Goal: Communication & Community: Answer question/provide support

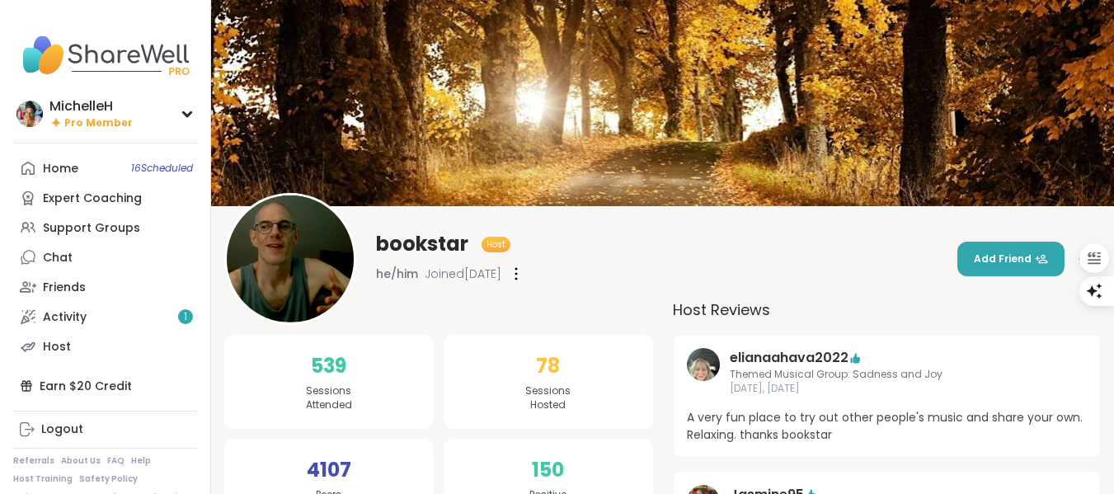
drag, startPoint x: 80, startPoint y: 320, endPoint x: 496, endPoint y: 352, distance: 416.8
click at [81, 320] on div "Activity 1" at bounding box center [65, 317] width 44 height 16
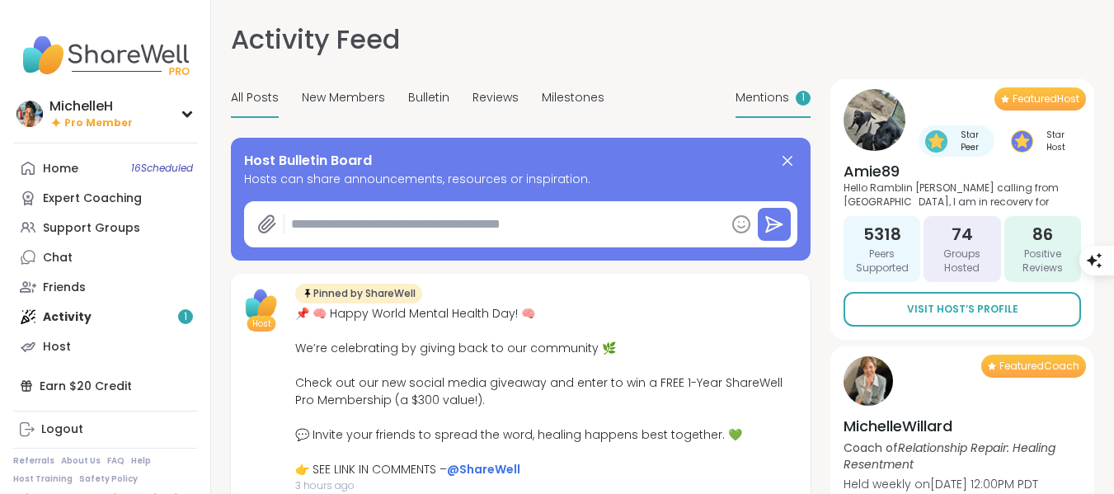
click at [782, 107] on div "Mentions 1" at bounding box center [772, 98] width 75 height 39
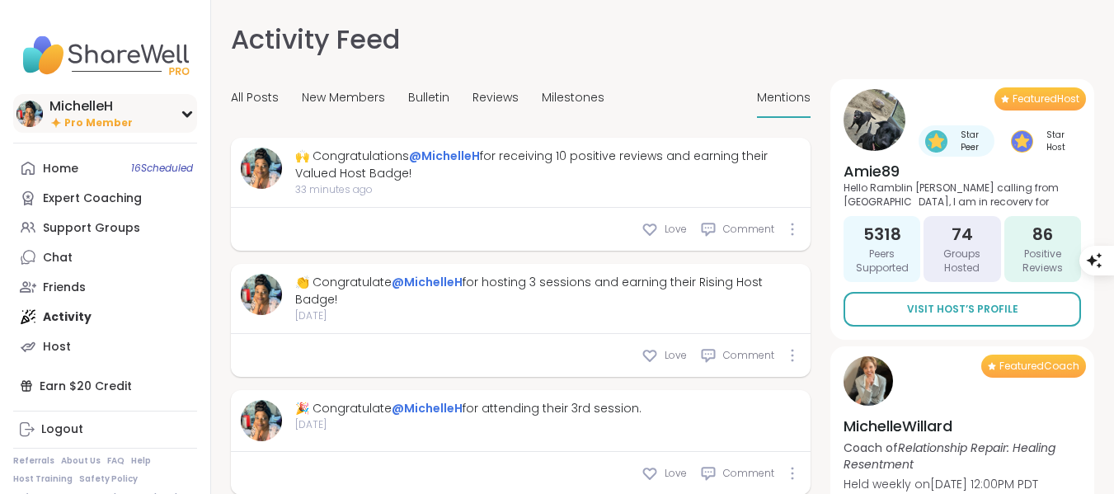
click at [98, 116] on span "Pro Member" at bounding box center [98, 123] width 68 height 14
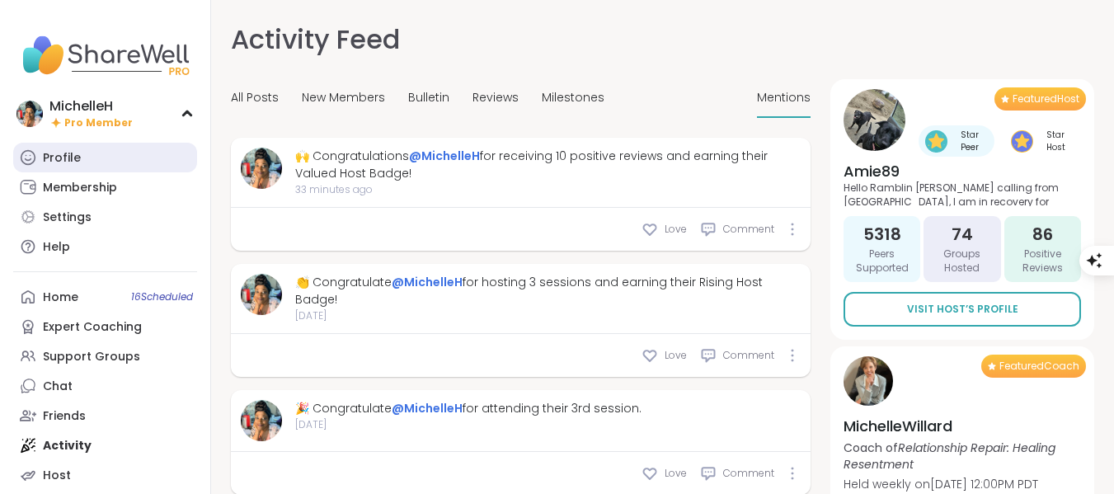
click at [68, 148] on link "Profile" at bounding box center [105, 158] width 184 height 30
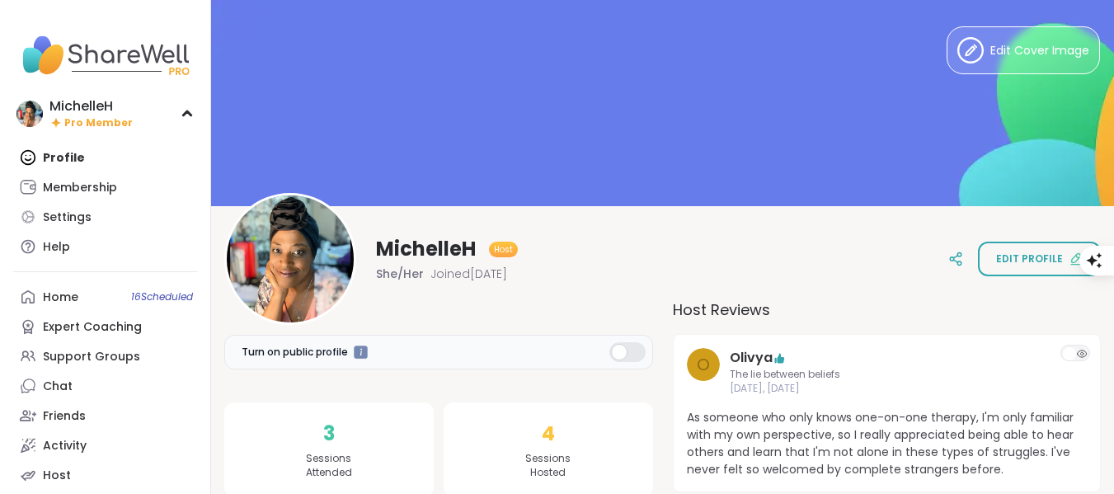
click at [284, 349] on span "Turn on public profile" at bounding box center [295, 352] width 106 height 15
drag, startPoint x: 622, startPoint y: 350, endPoint x: 626, endPoint y: 332, distance: 17.8
click at [623, 350] on div at bounding box center [627, 352] width 36 height 20
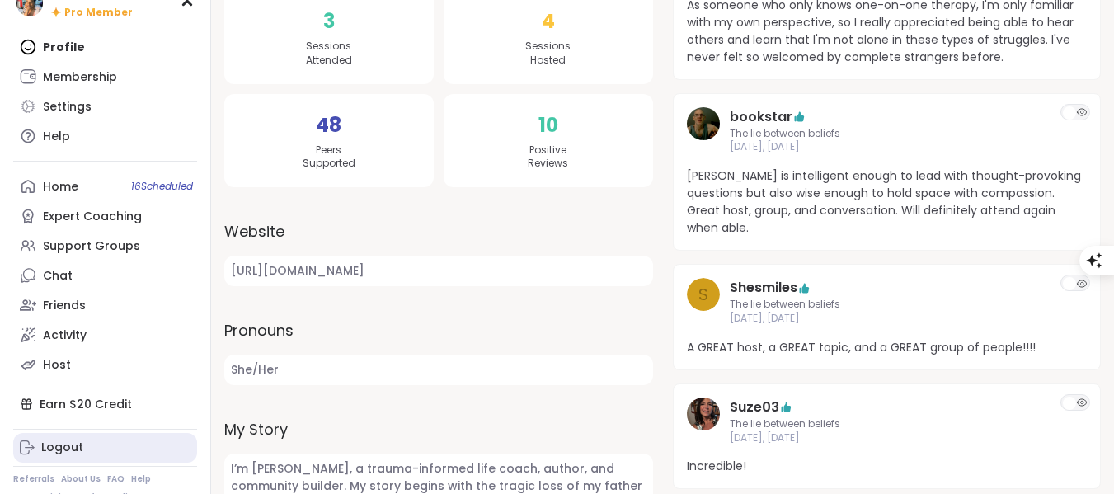
scroll to position [157, 0]
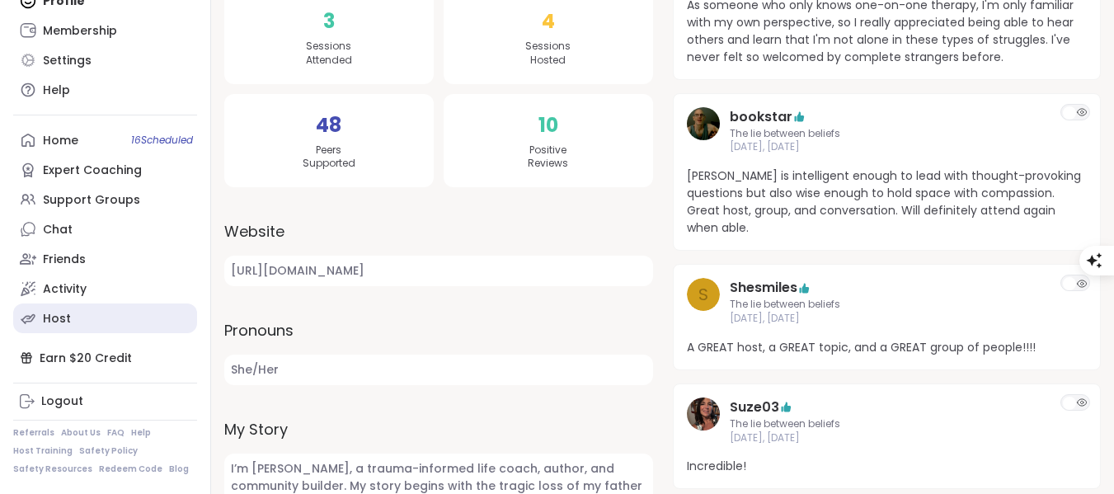
click at [63, 312] on div "Host" at bounding box center [57, 319] width 28 height 16
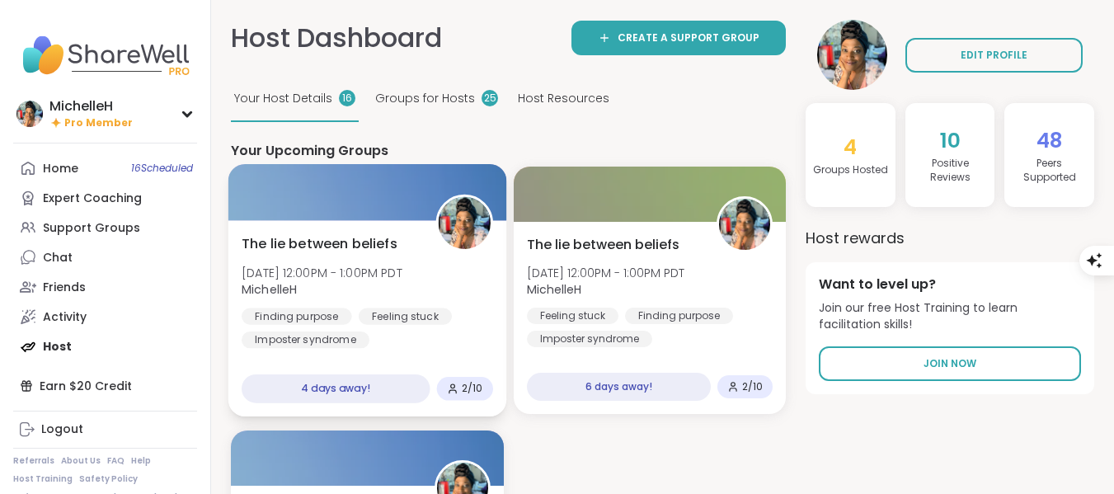
click at [382, 211] on div at bounding box center [367, 192] width 278 height 56
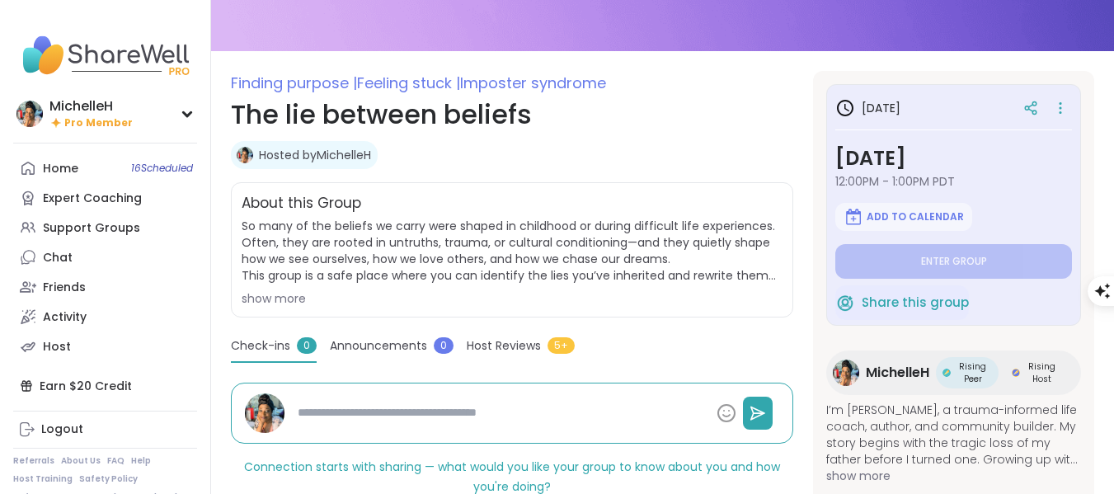
type textarea "*"
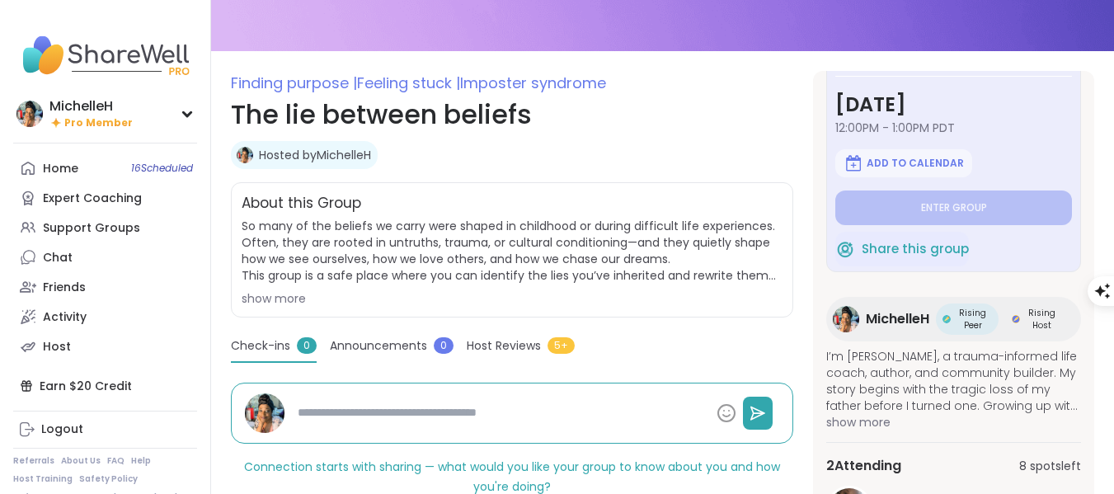
scroll to position [82, 0]
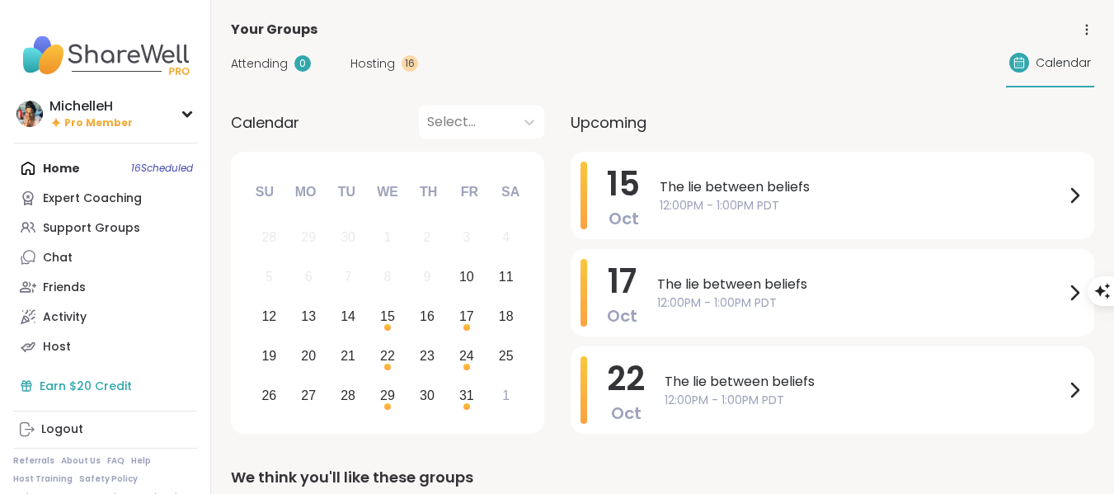
click at [59, 393] on div "Earn $20 Credit" at bounding box center [105, 386] width 184 height 30
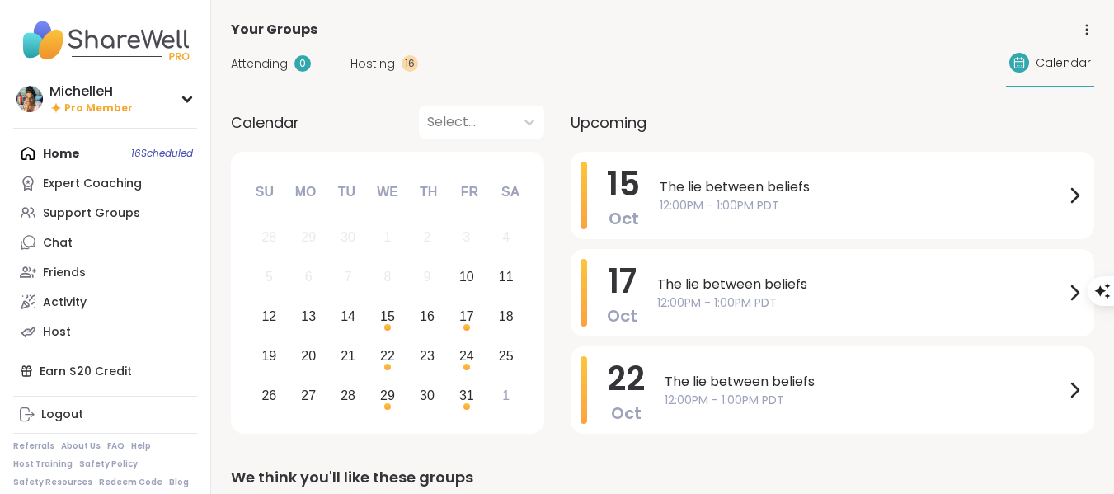
scroll to position [28, 0]
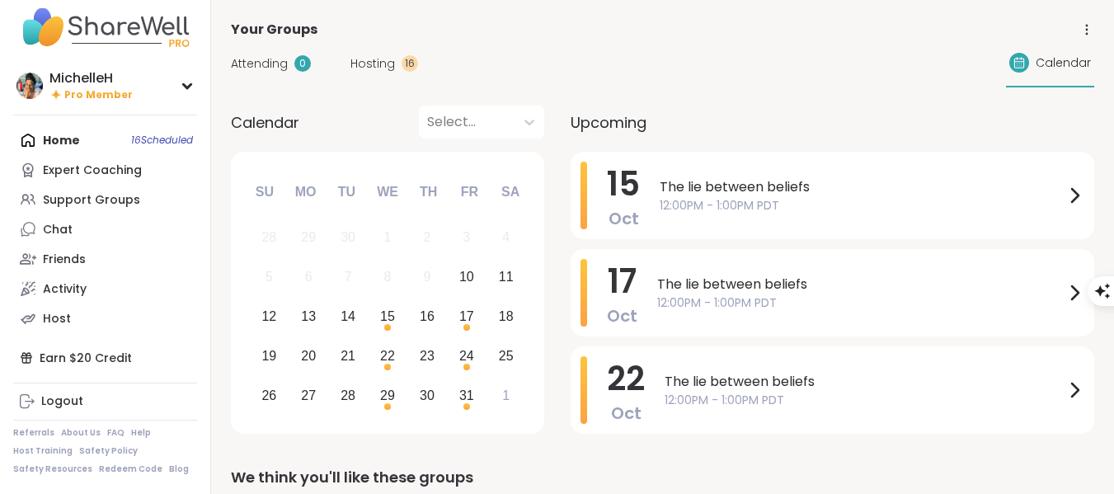
click at [379, 68] on span "Hosting" at bounding box center [372, 63] width 45 height 17
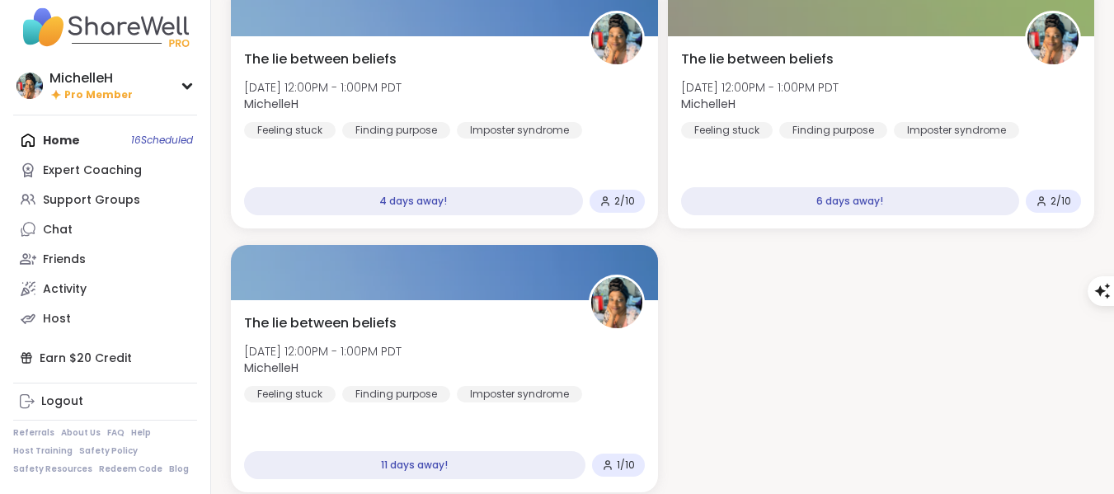
scroll to position [82, 0]
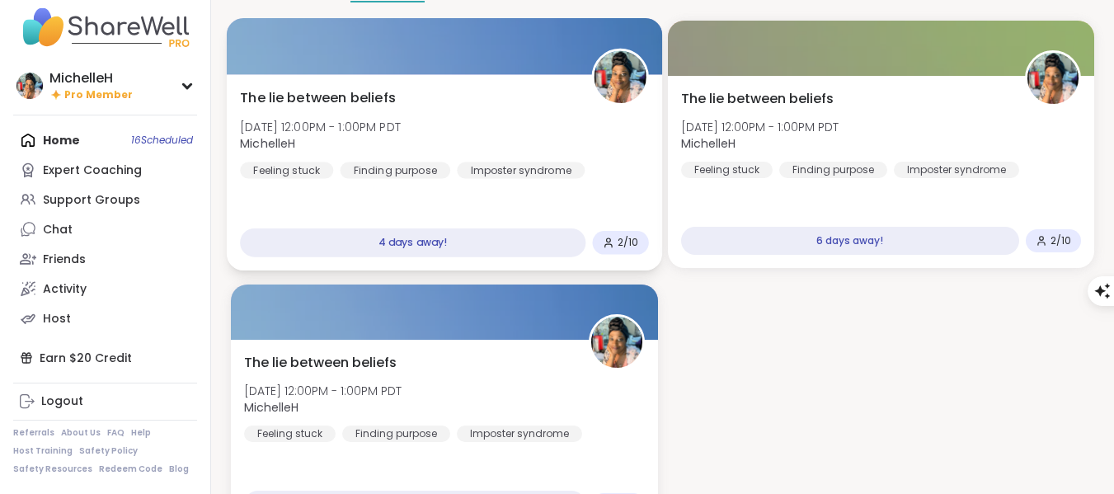
drag, startPoint x: 508, startPoint y: 115, endPoint x: 649, endPoint y: 124, distance: 141.3
click at [507, 115] on div "The lie between beliefs [DATE] 12:00PM - 1:00PM PDT MichelleH Feeling stuck Fin…" at bounding box center [444, 133] width 408 height 91
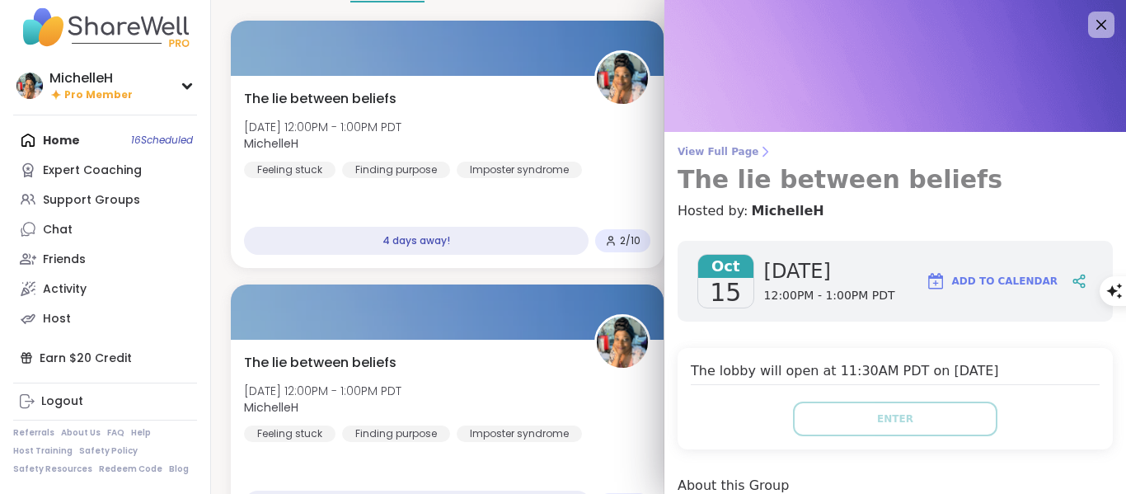
click at [727, 157] on span "View Full Page" at bounding box center [895, 151] width 435 height 13
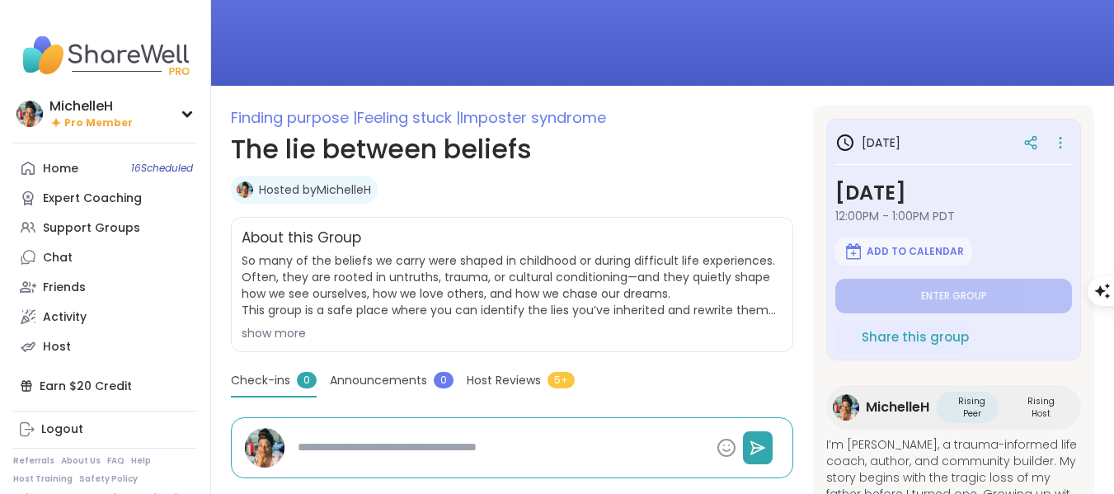
scroll to position [165, 0]
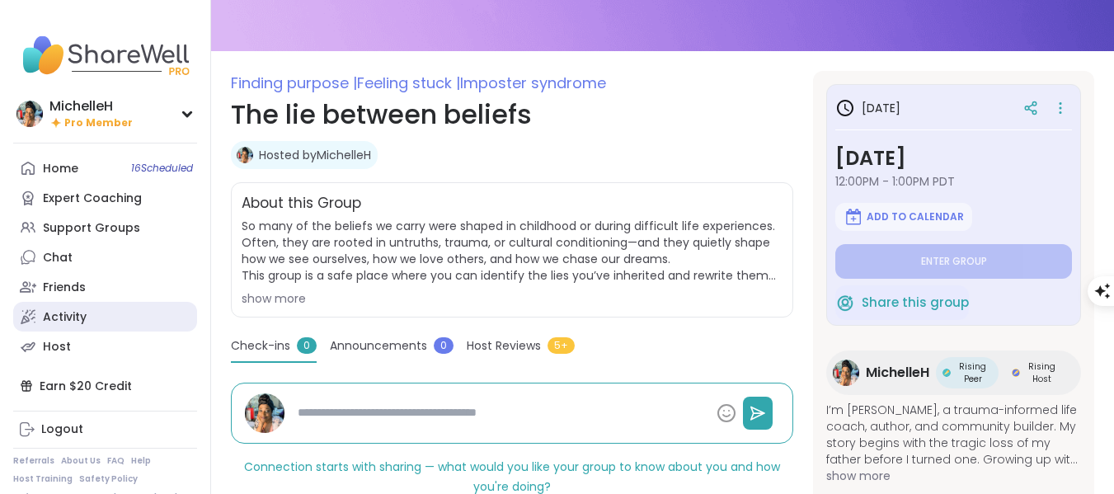
click at [81, 314] on div "Activity" at bounding box center [65, 317] width 44 height 16
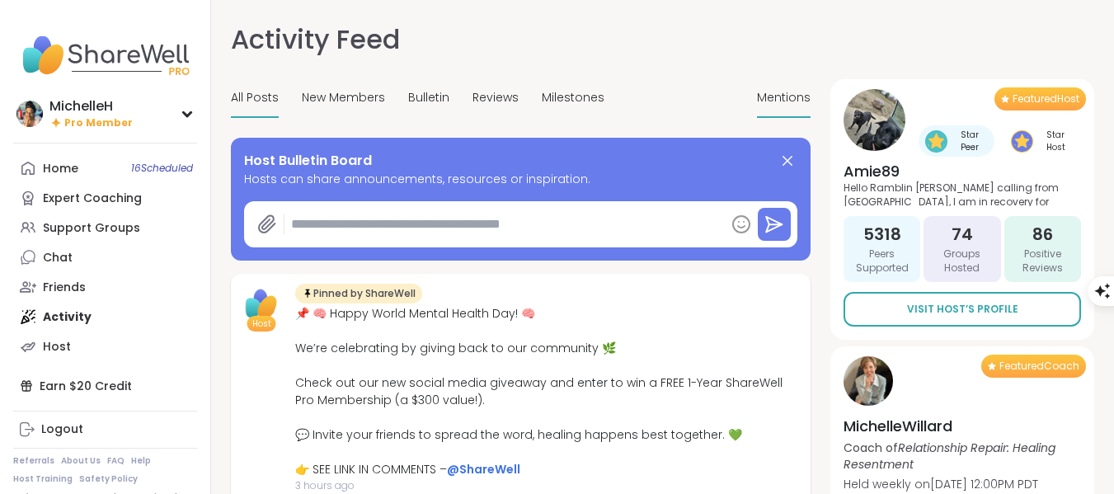
click at [788, 100] on span "Mentions" at bounding box center [784, 97] width 54 height 17
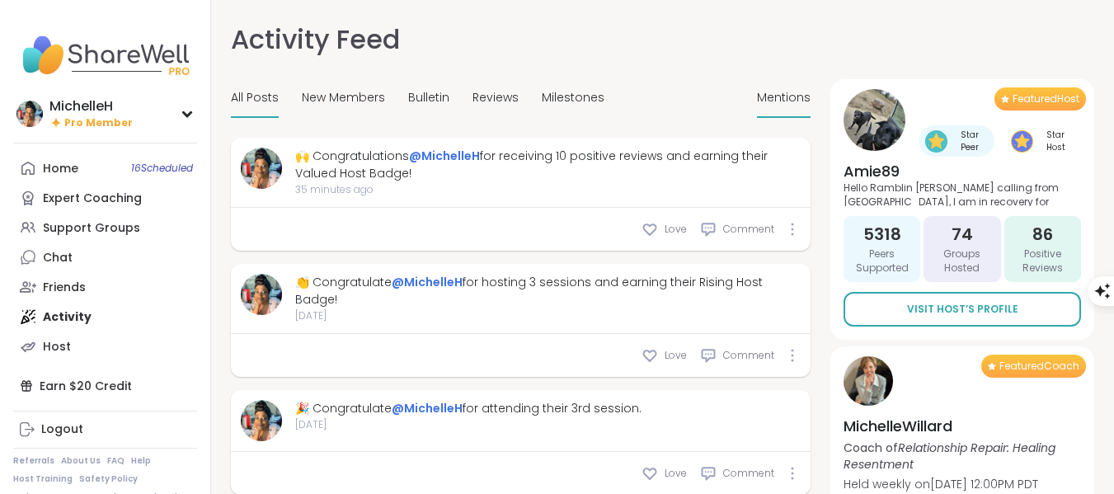
click at [250, 94] on span "All Posts" at bounding box center [255, 97] width 48 height 17
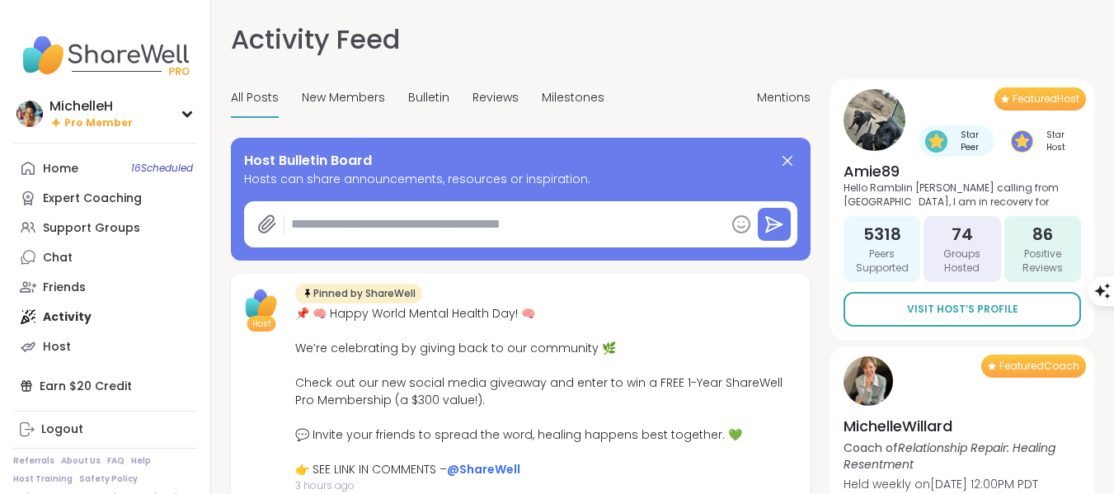
type textarea "*"
click at [357, 101] on span "New Members" at bounding box center [343, 97] width 83 height 17
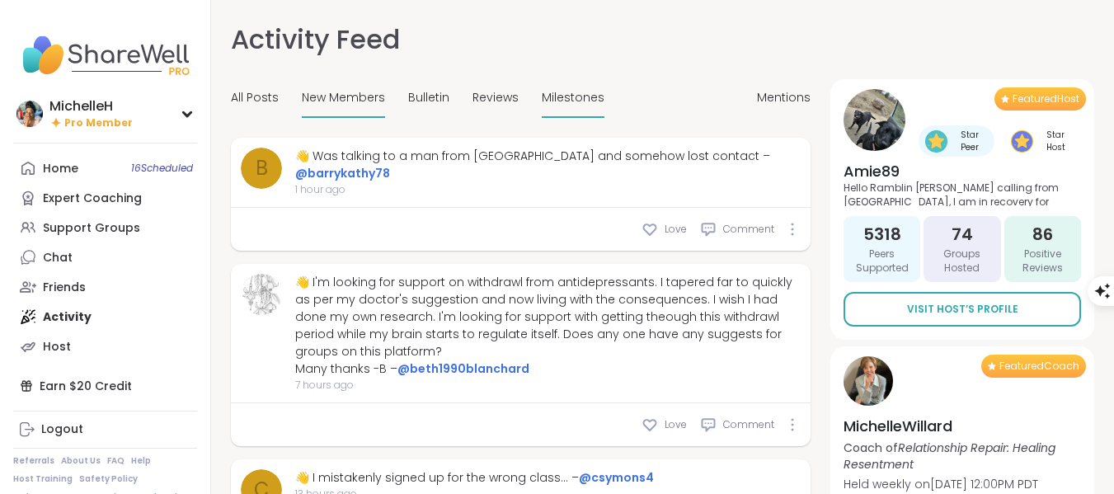
click at [500, 95] on span "Reviews" at bounding box center [495, 97] width 46 height 17
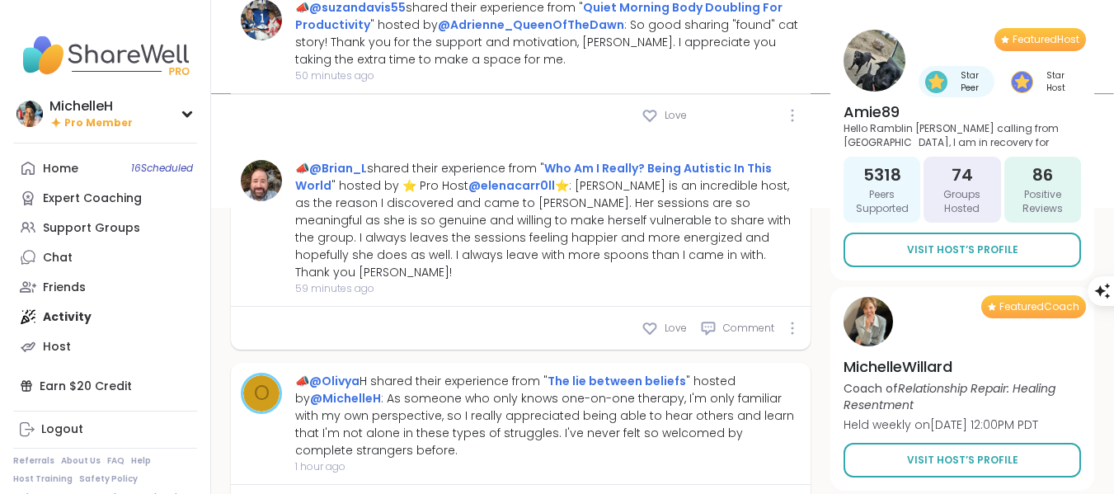
scroll to position [1157, 0]
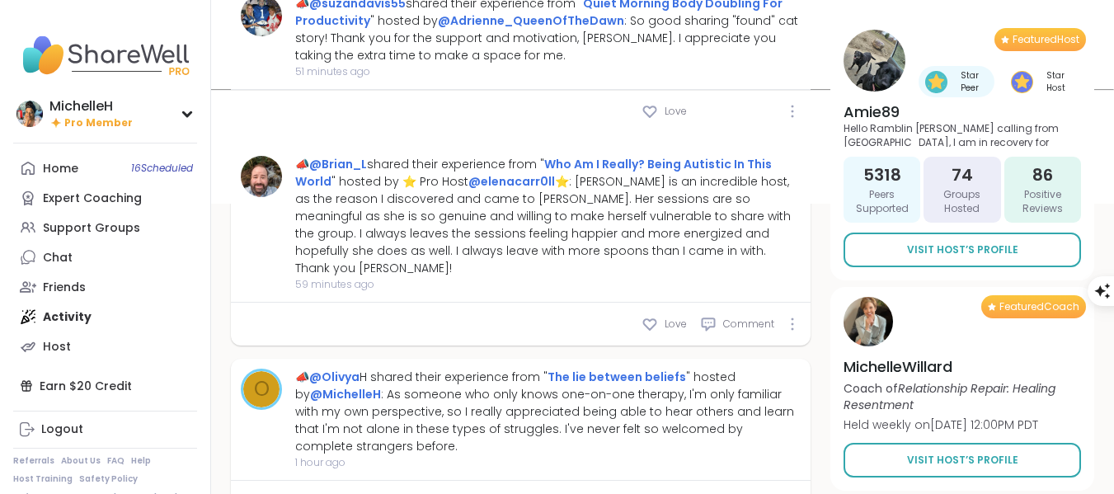
click at [650, 493] on icon at bounding box center [649, 502] width 16 height 16
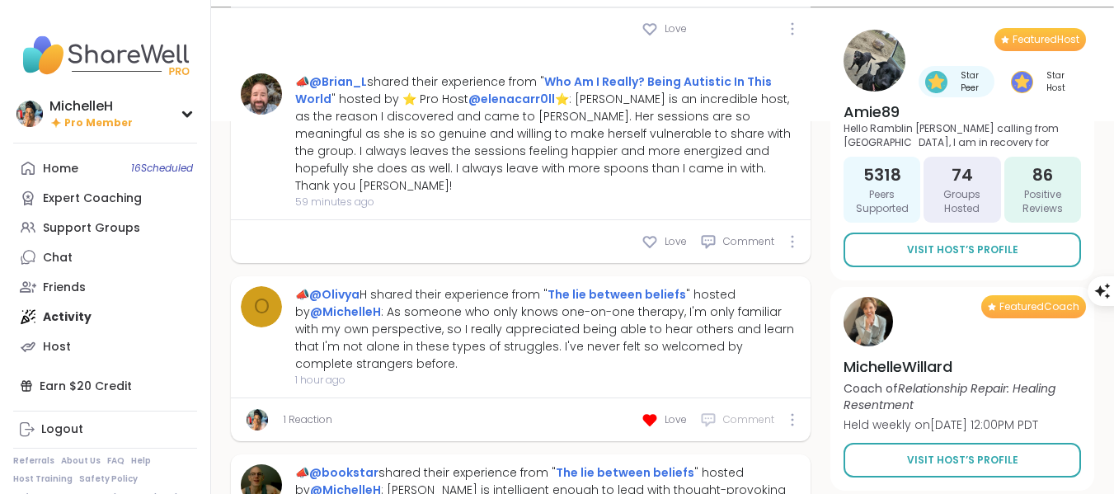
click at [749, 412] on span "Comment" at bounding box center [748, 419] width 51 height 15
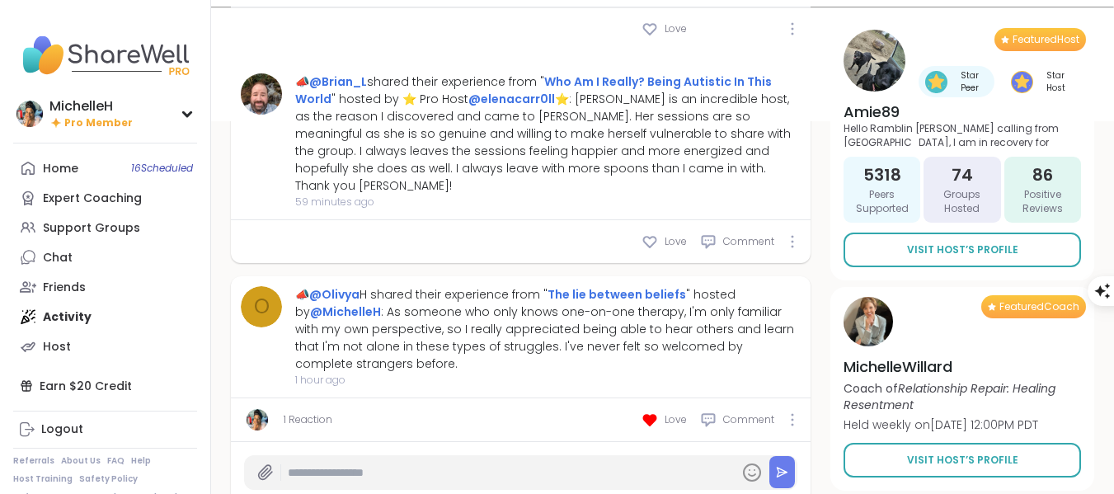
click at [486, 458] on input "text" at bounding box center [510, 472] width 444 height 29
type input "**********"
click at [780, 466] on icon at bounding box center [782, 472] width 12 height 12
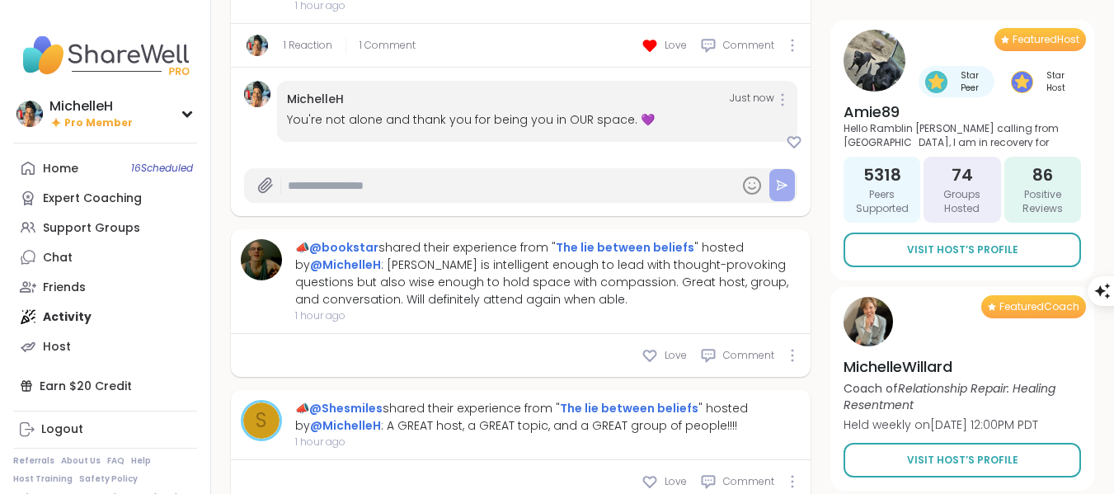
scroll to position [1651, 0]
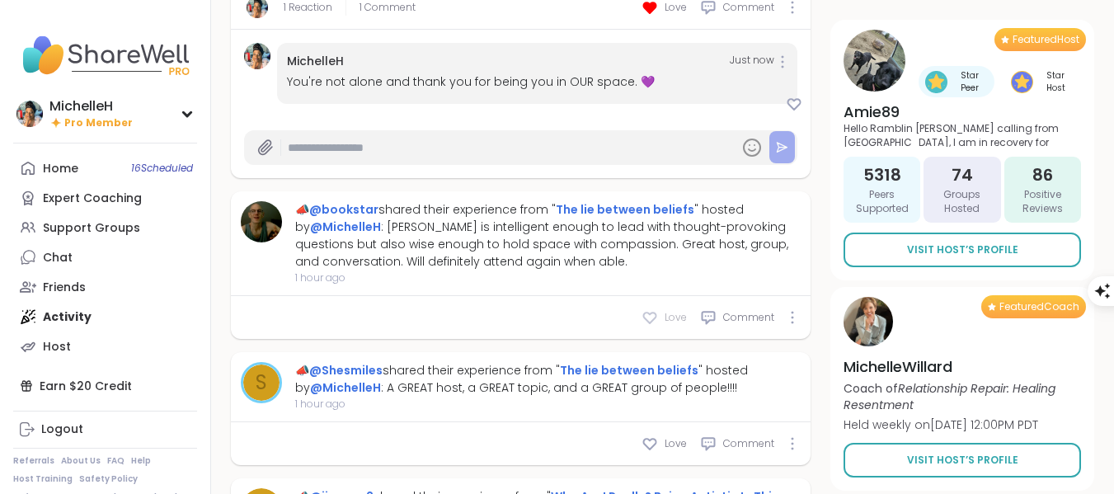
click at [644, 309] on icon at bounding box center [649, 317] width 16 height 16
click at [718, 309] on div "Comment" at bounding box center [737, 317] width 74 height 16
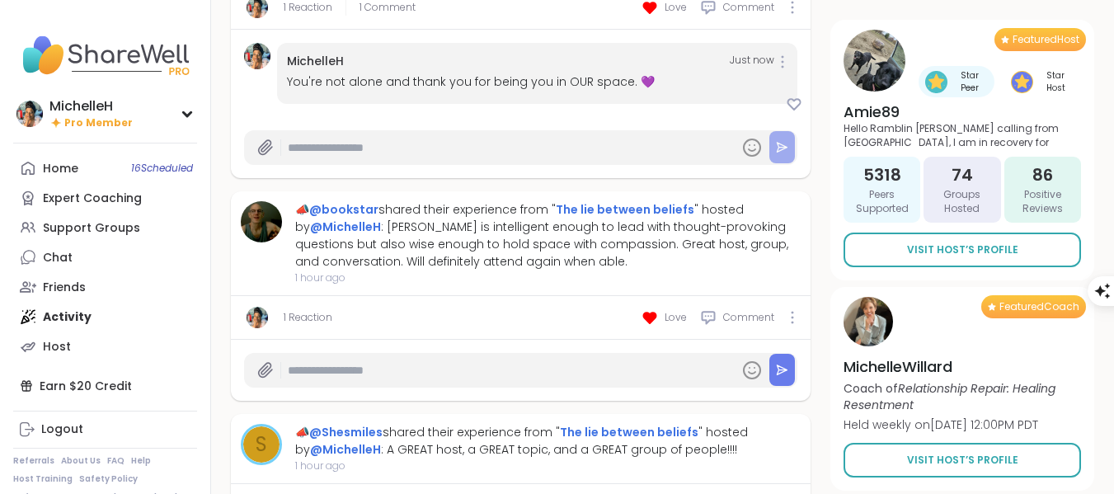
click at [569, 356] on input "text" at bounding box center [510, 370] width 444 height 29
type input "*"
click at [557, 356] on input "**********" at bounding box center [510, 370] width 444 height 29
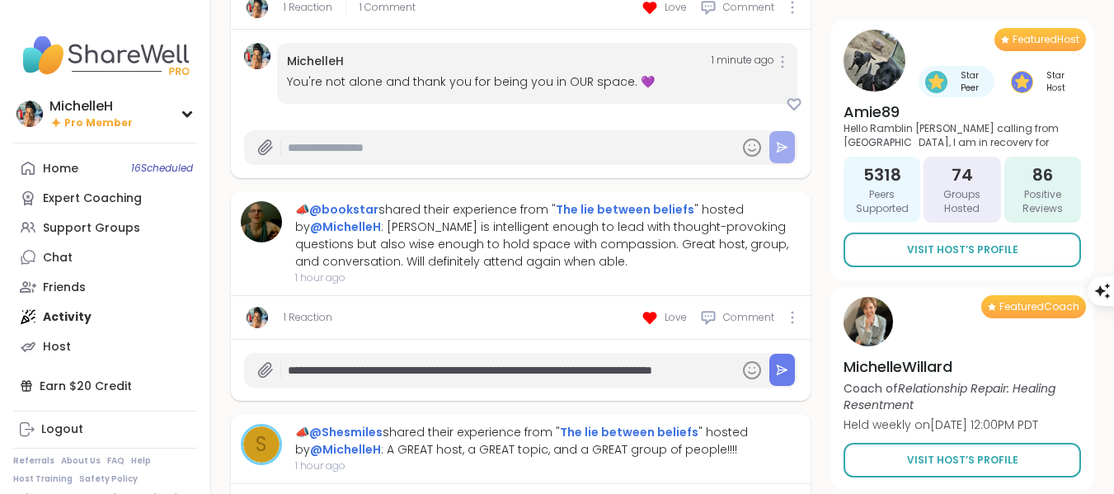
scroll to position [0, 69]
type input "**********"
click at [790, 354] on button at bounding box center [782, 370] width 26 height 32
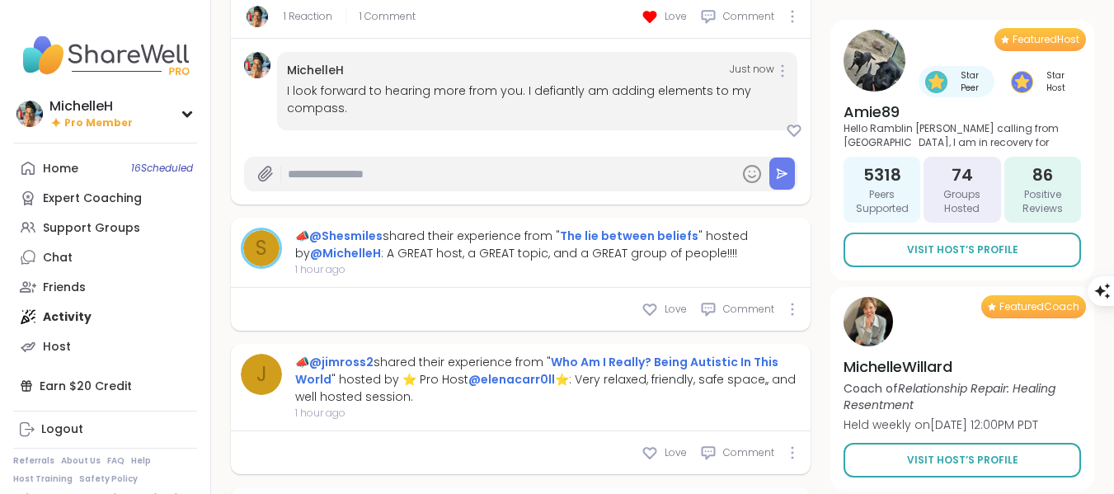
scroll to position [1981, 0]
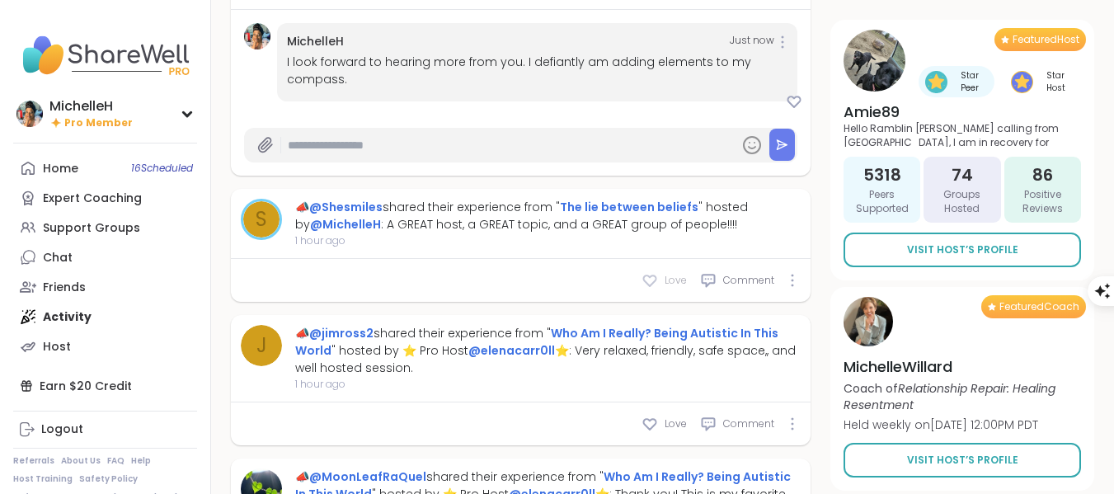
click at [661, 272] on div "Love" at bounding box center [663, 280] width 45 height 16
click at [652, 272] on icon at bounding box center [649, 280] width 16 height 16
click at [724, 273] on span "Comment" at bounding box center [748, 280] width 51 height 15
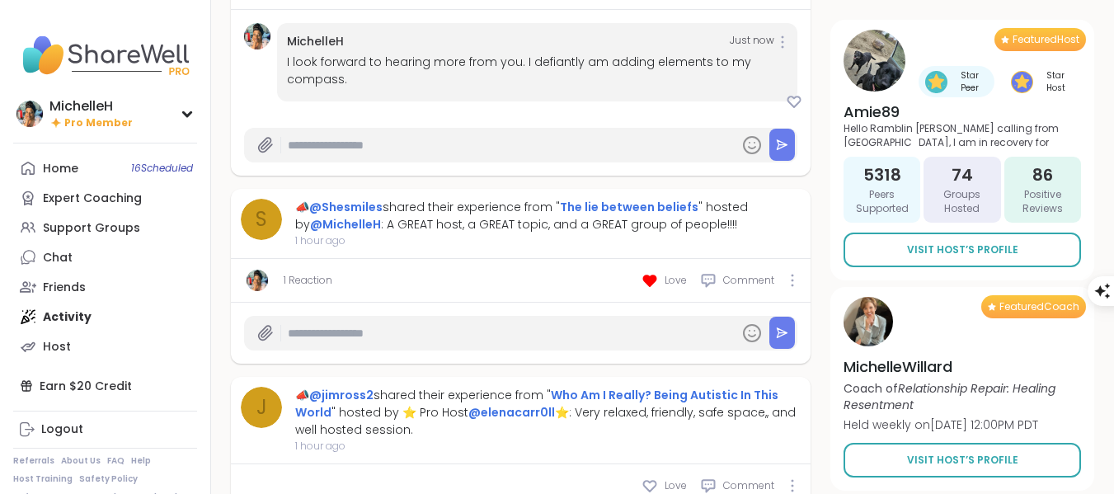
click at [514, 319] on input "text" at bounding box center [510, 333] width 444 height 29
type input "**********"
click at [790, 317] on button at bounding box center [782, 333] width 26 height 32
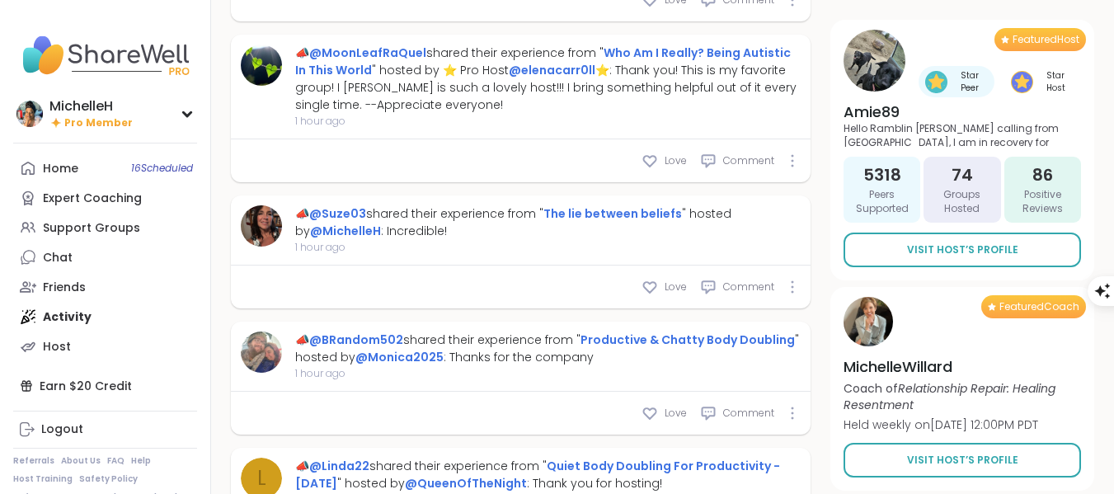
scroll to position [2558, 0]
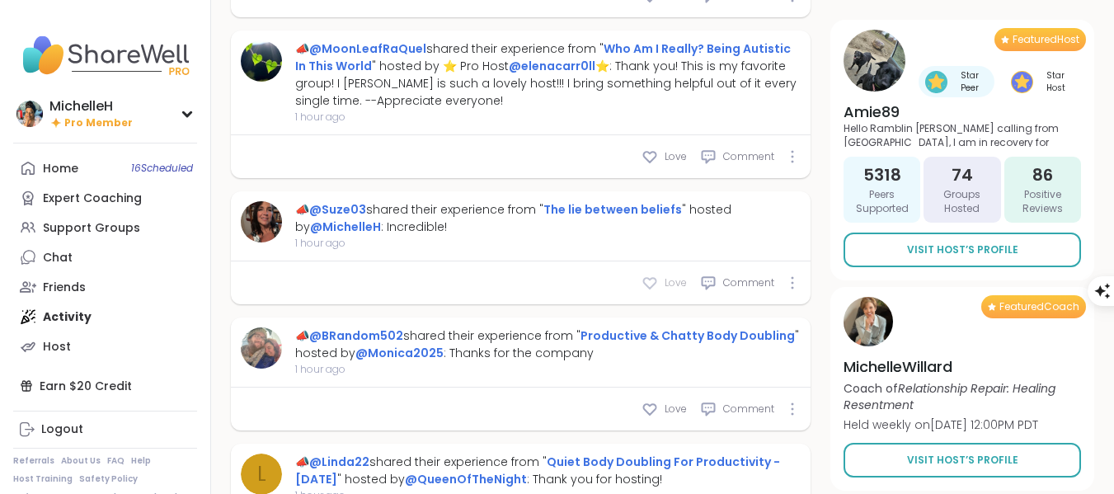
click at [660, 275] on div "Love" at bounding box center [663, 283] width 45 height 16
click at [733, 275] on span "Comment" at bounding box center [748, 282] width 51 height 15
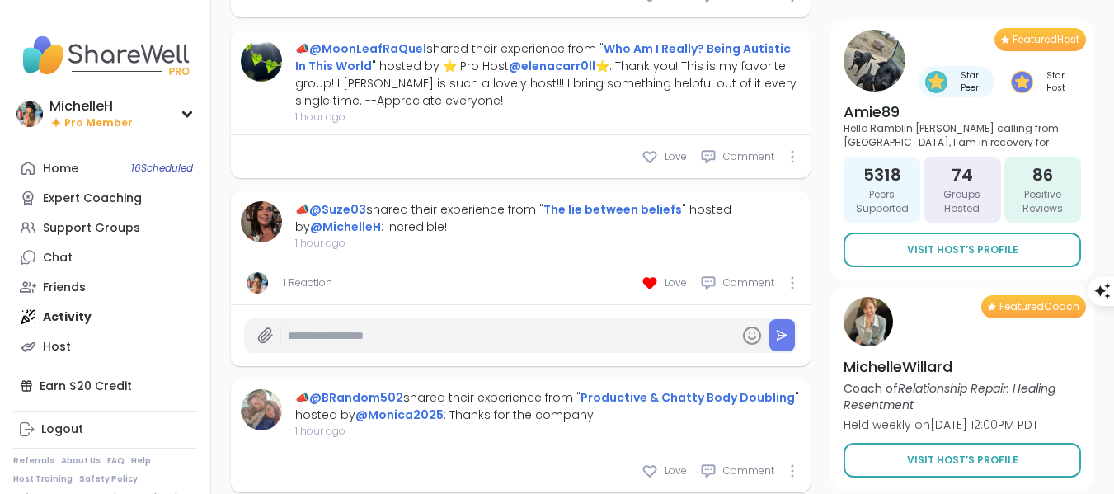
click at [557, 322] on input "text" at bounding box center [510, 336] width 444 height 29
type input "**********"
click at [789, 319] on button at bounding box center [782, 335] width 26 height 32
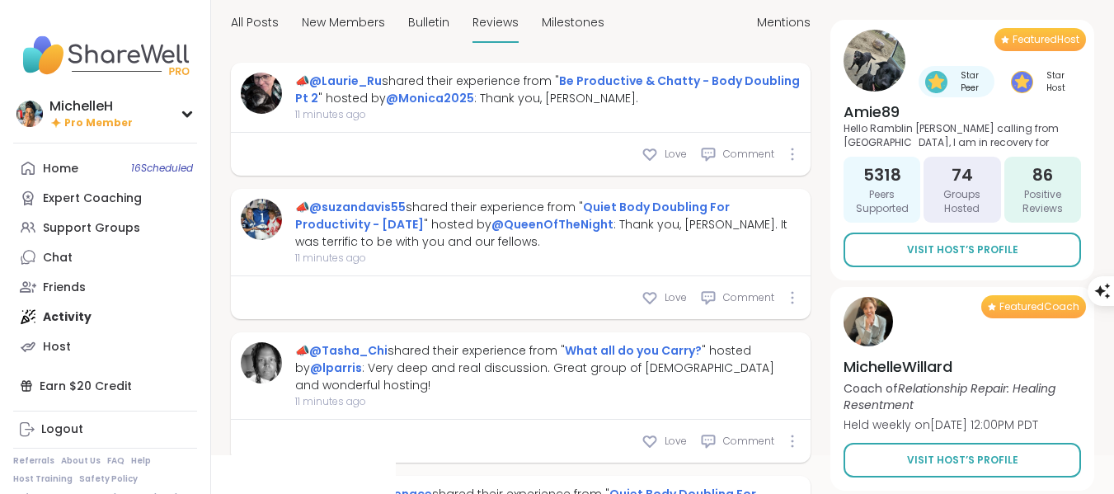
scroll to position [0, 0]
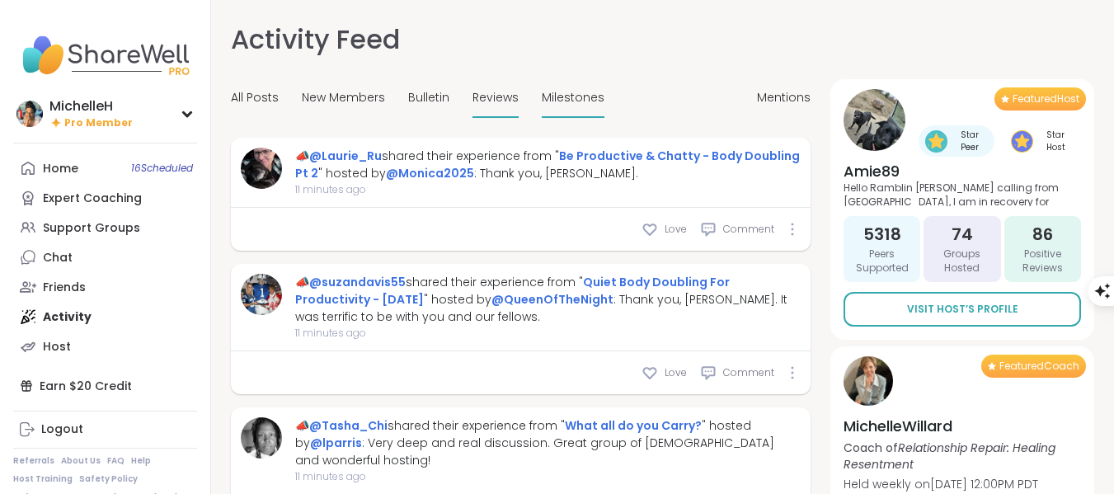
click at [566, 95] on span "Milestones" at bounding box center [573, 97] width 63 height 17
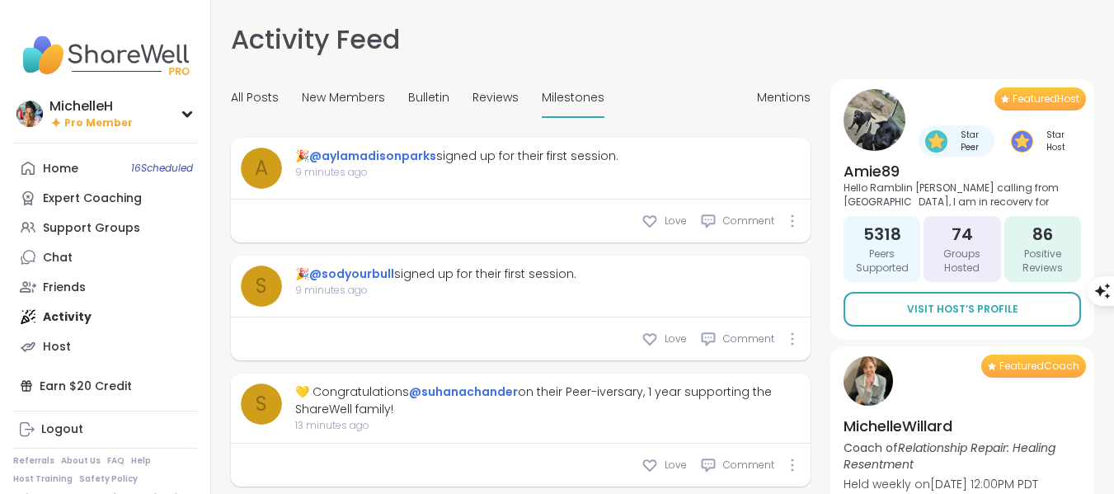
click at [523, 106] on div "All Posts New Members Bulletin Reviews Milestones" at bounding box center [417, 98] width 373 height 39
click at [463, 87] on div "All Posts New Members Bulletin Reviews Milestones" at bounding box center [417, 98] width 373 height 39
click at [476, 93] on span "Reviews" at bounding box center [495, 97] width 46 height 17
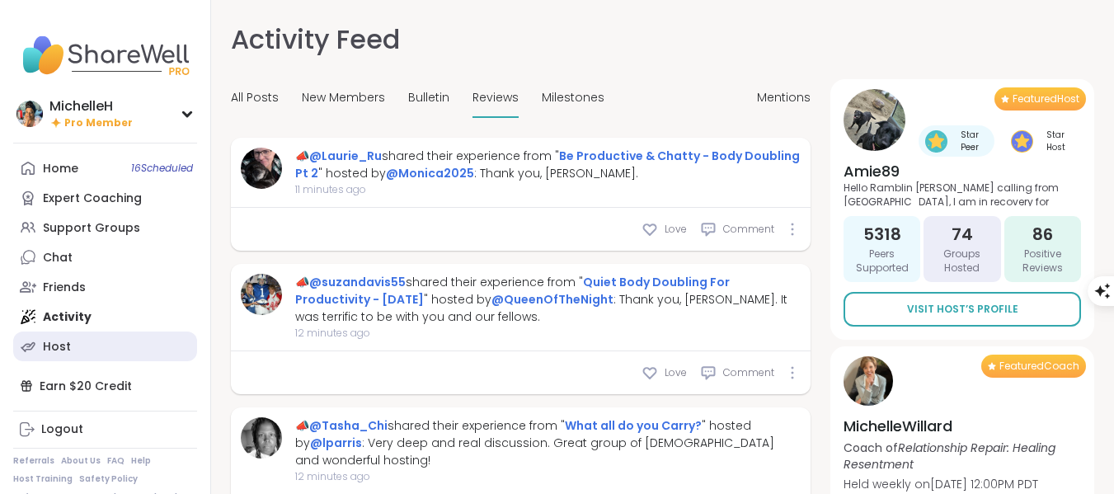
click at [68, 355] on link "Host" at bounding box center [105, 346] width 184 height 30
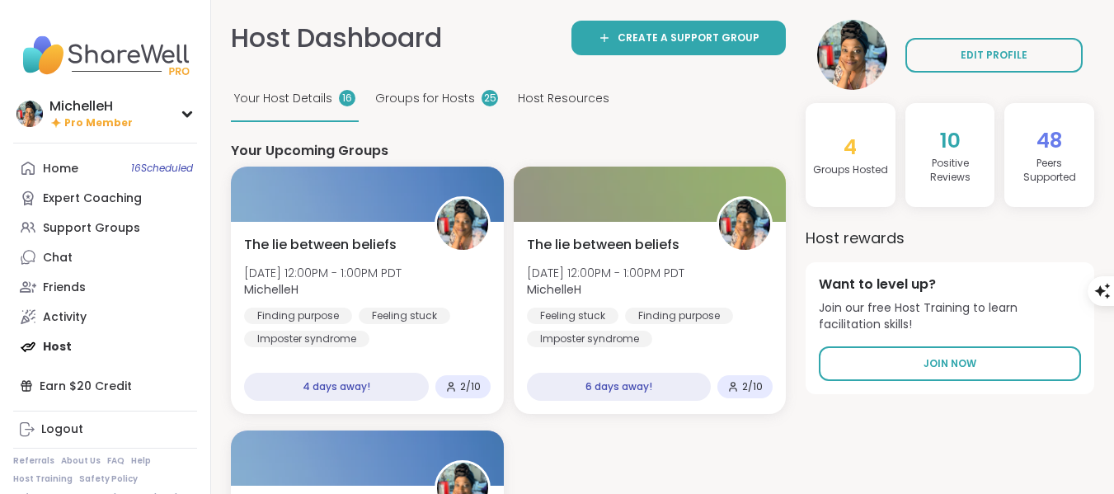
click at [943, 143] on span "10" at bounding box center [950, 140] width 21 height 29
click at [563, 100] on span "Host Resources" at bounding box center [564, 98] width 92 height 17
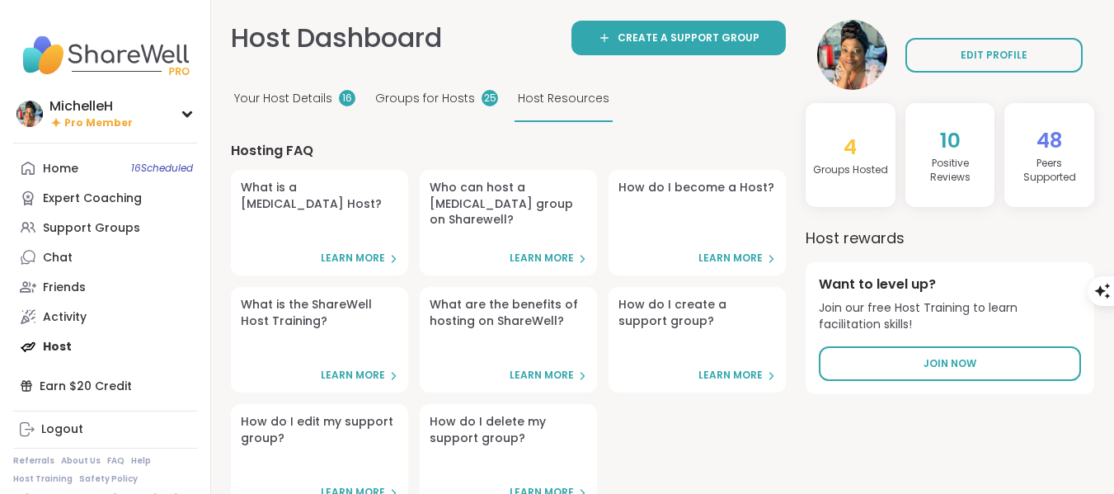
click at [322, 101] on span "Your Host Details" at bounding box center [283, 98] width 98 height 17
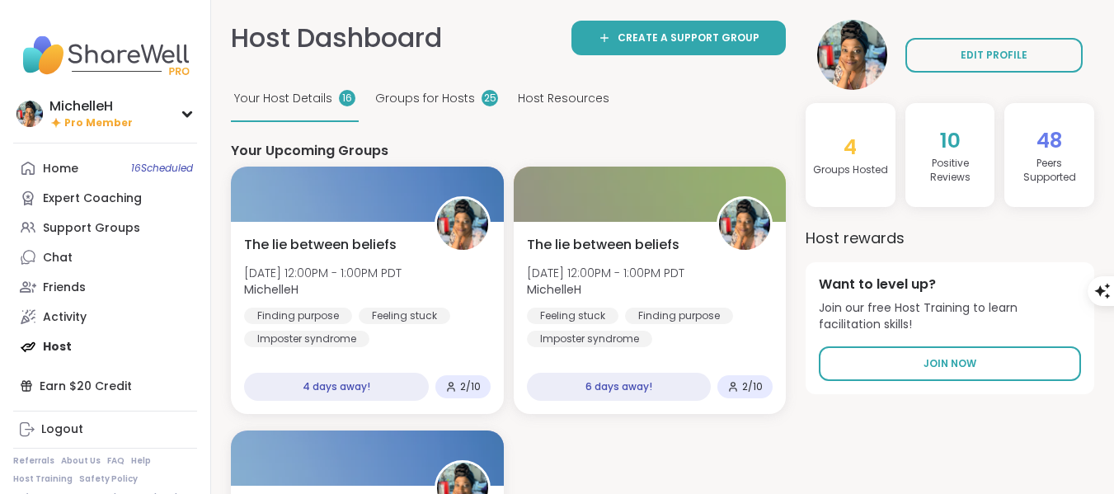
click at [961, 167] on h4 "Positive Review s" at bounding box center [950, 171] width 77 height 28
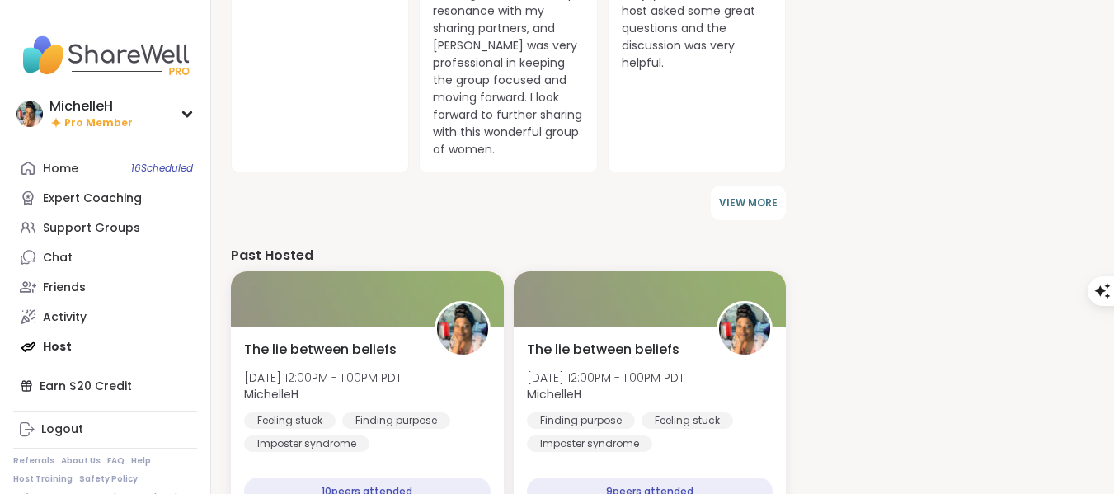
scroll to position [1099, 0]
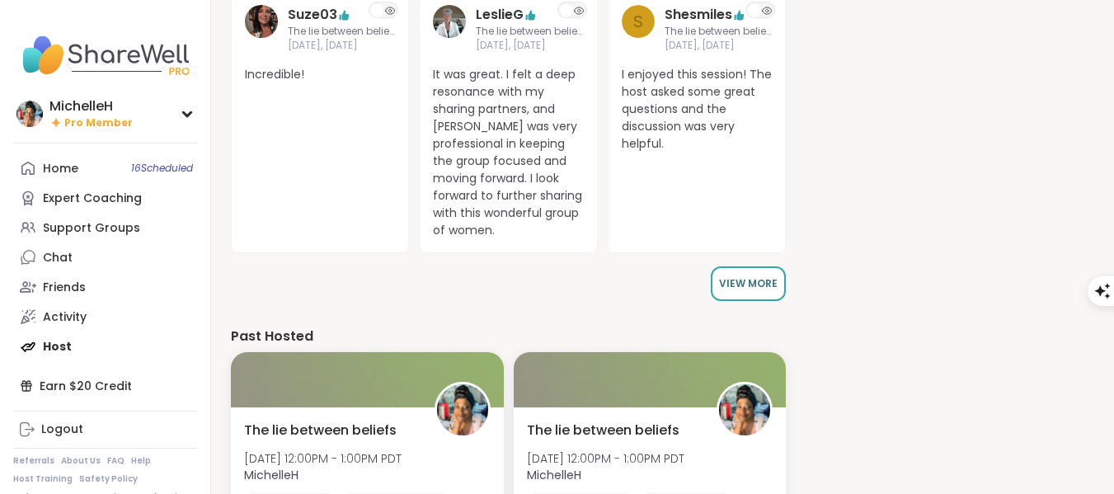
click at [776, 288] on span "VIEW MORE" at bounding box center [748, 283] width 59 height 14
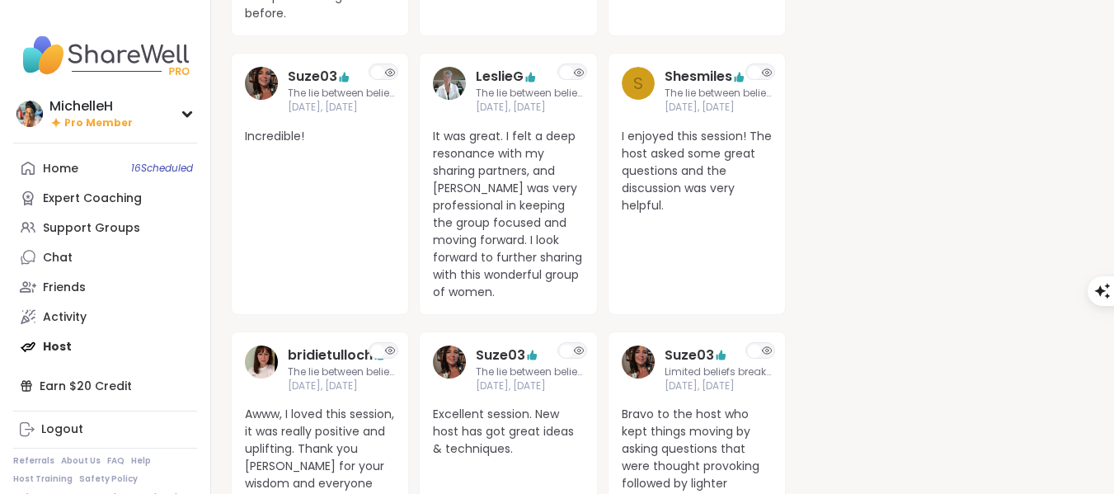
scroll to position [1077, 0]
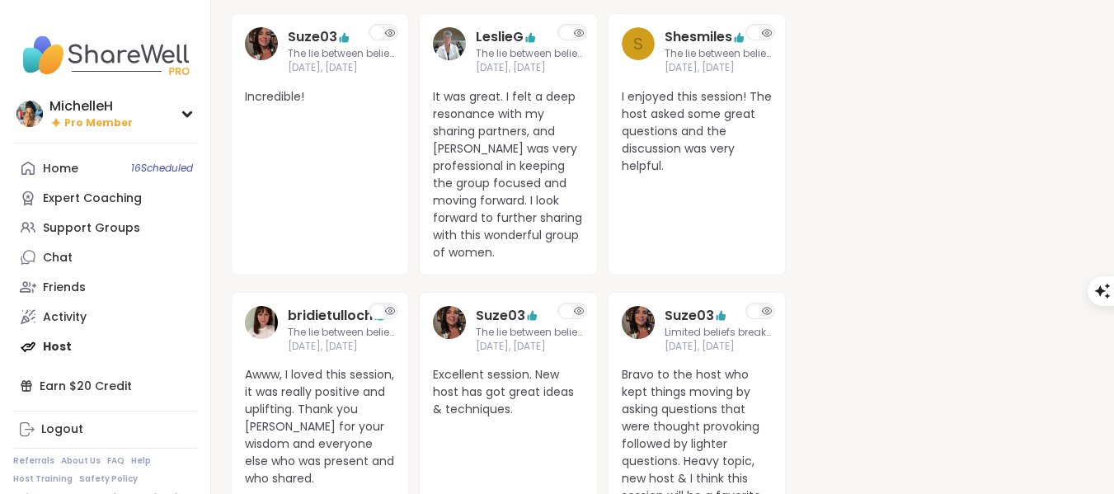
click at [801, 344] on div "Host Dashboard Create a support group Your Host Details 16 Groups for Hosts 25 …" at bounding box center [662, 109] width 863 height 2333
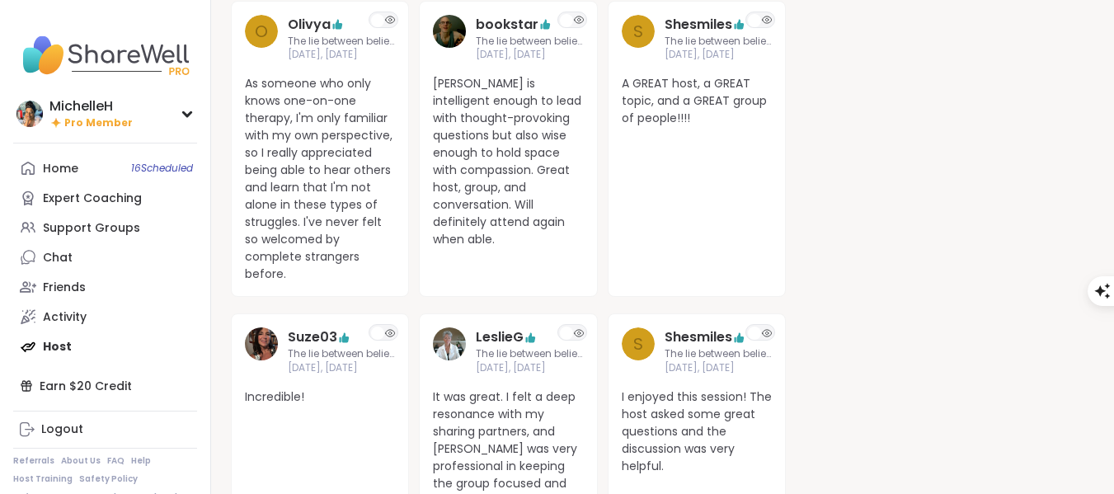
scroll to position [747, 0]
